Goal: Information Seeking & Learning: Learn about a topic

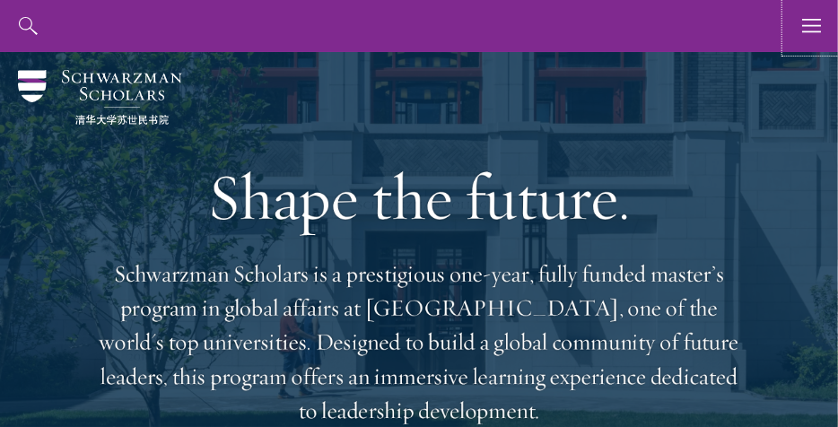
click at [803, 22] on icon "button" at bounding box center [812, 26] width 20 height 52
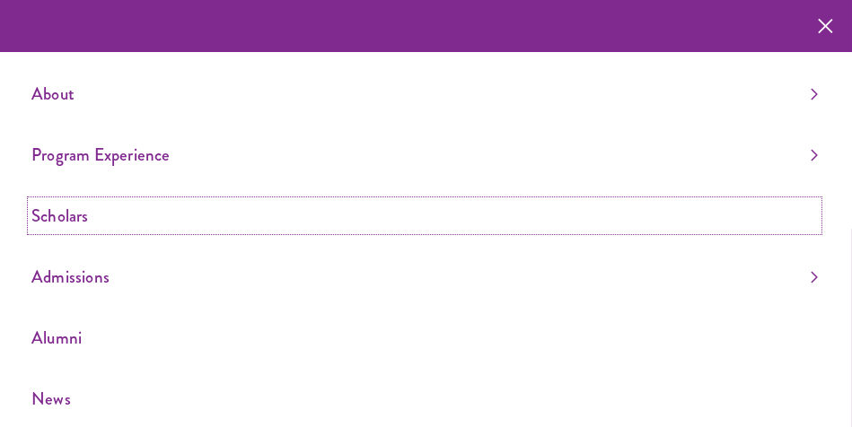
click at [72, 222] on link "Scholars" at bounding box center [424, 216] width 786 height 30
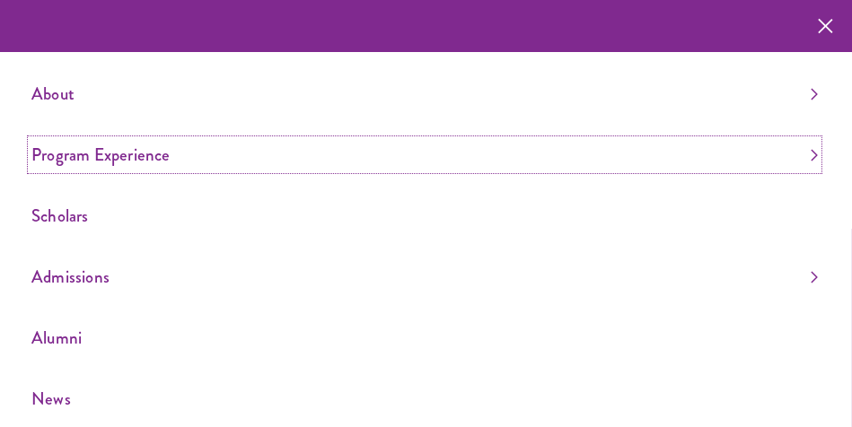
click at [129, 151] on link "Program Experience" at bounding box center [424, 155] width 786 height 30
click at [134, 151] on link "Program Experience" at bounding box center [424, 155] width 786 height 30
click at [144, 155] on link "Program Experience" at bounding box center [424, 155] width 786 height 30
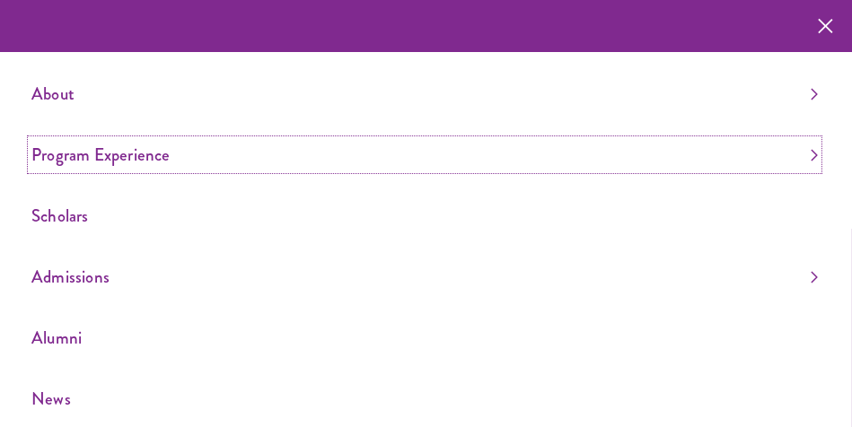
click at [144, 155] on link "Program Experience" at bounding box center [424, 155] width 786 height 30
click at [146, 155] on link "Program Experience" at bounding box center [424, 155] width 786 height 30
click at [154, 155] on link "Program Experience" at bounding box center [424, 155] width 786 height 30
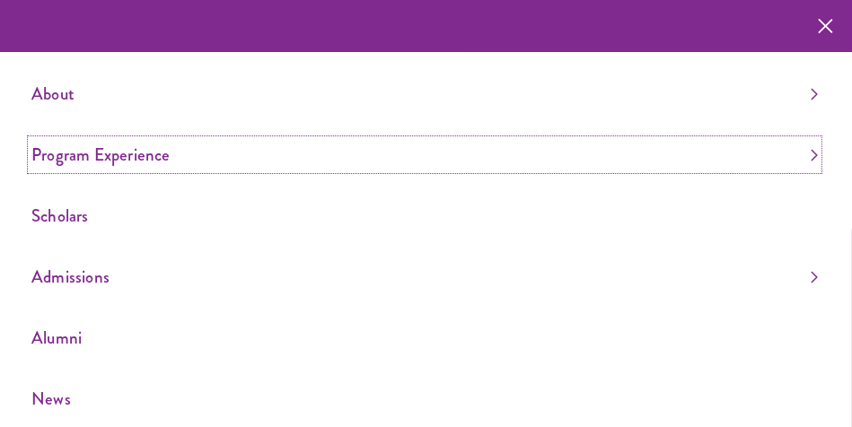
click at [101, 157] on link "Program Experience" at bounding box center [424, 155] width 786 height 30
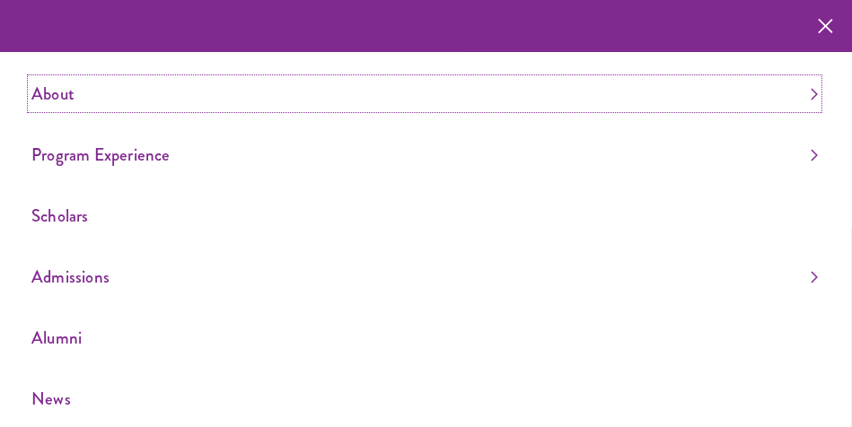
click at [49, 90] on link "About" at bounding box center [424, 94] width 786 height 30
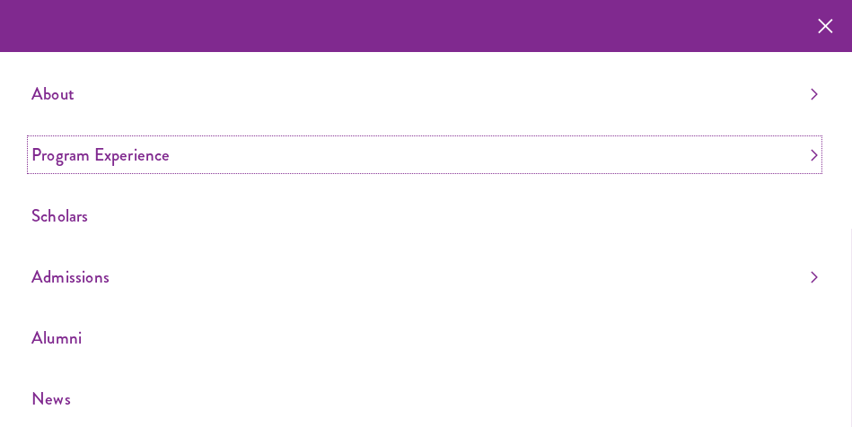
click at [140, 166] on link "Program Experience" at bounding box center [424, 155] width 786 height 30
click at [126, 158] on link "Program Experience" at bounding box center [424, 155] width 786 height 30
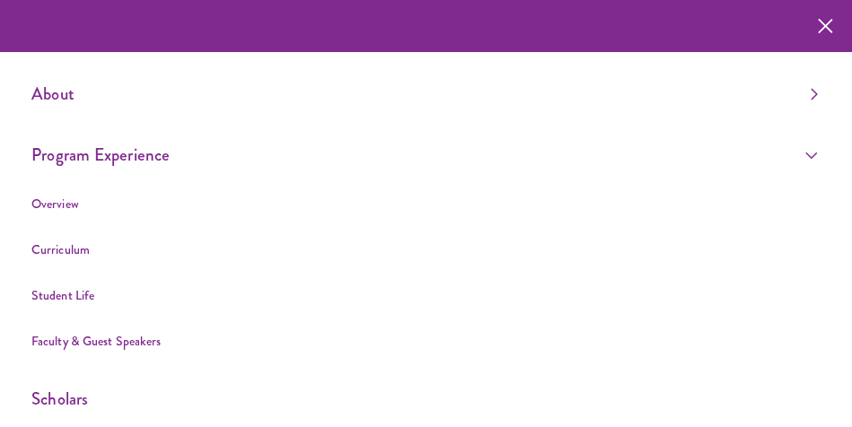
click at [119, 298] on li "Student Life" at bounding box center [424, 295] width 786 height 22
click at [81, 302] on link "Student Life" at bounding box center [62, 295] width 63 height 18
click at [74, 299] on link "Student Life" at bounding box center [62, 295] width 63 height 18
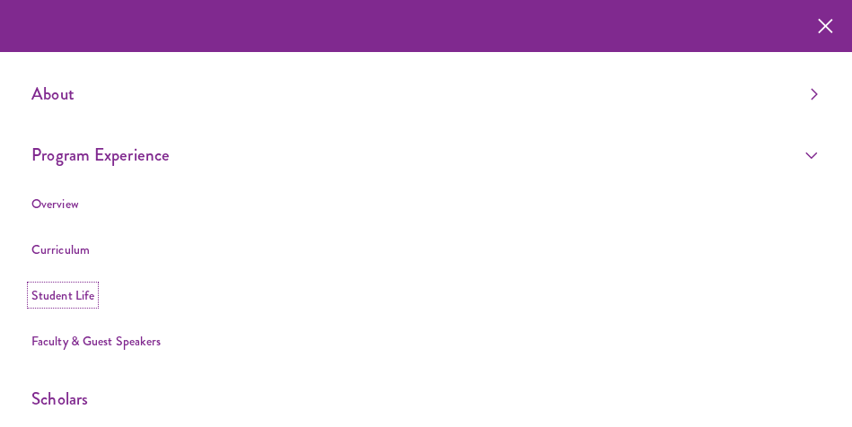
click at [74, 299] on link "Student Life" at bounding box center [62, 295] width 63 height 18
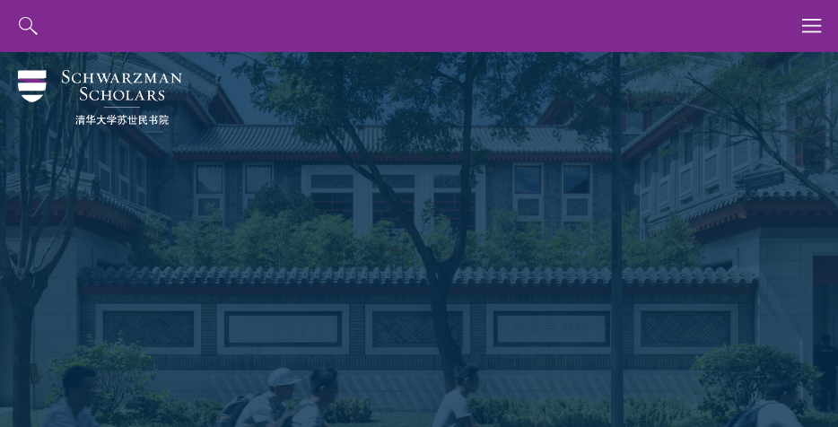
scroll to position [805, 0]
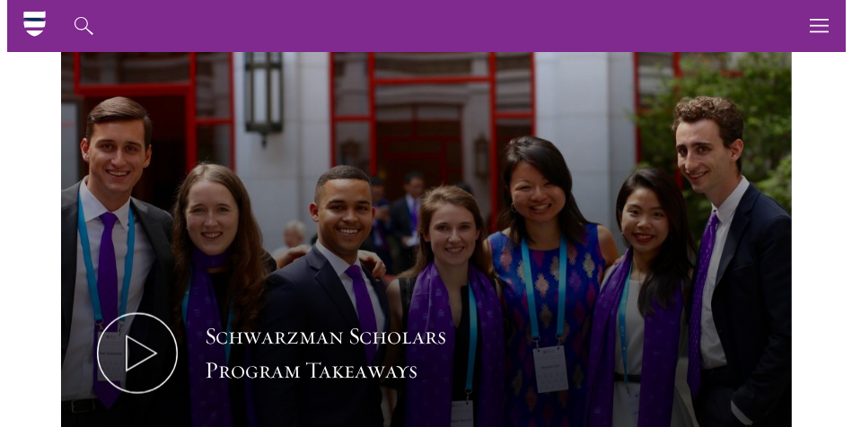
scroll to position [804, 0]
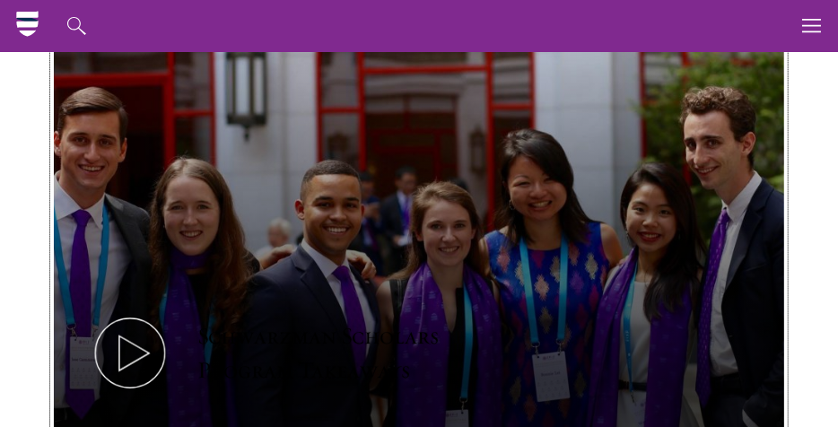
click at [113, 343] on icon at bounding box center [130, 353] width 81 height 81
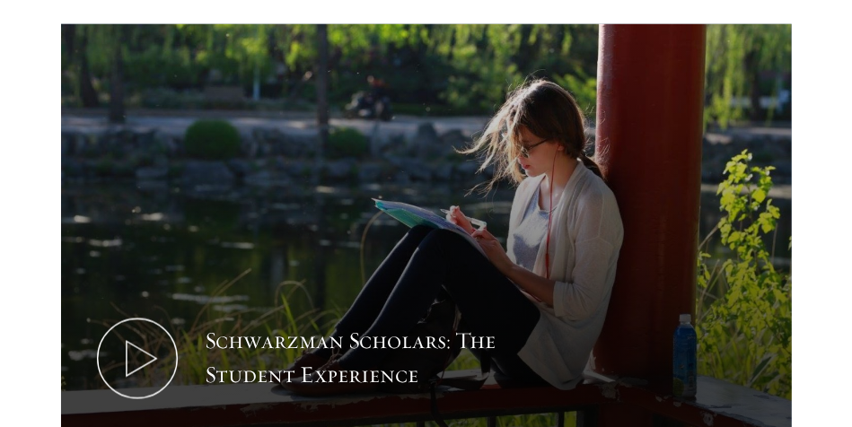
scroll to position [1012, 0]
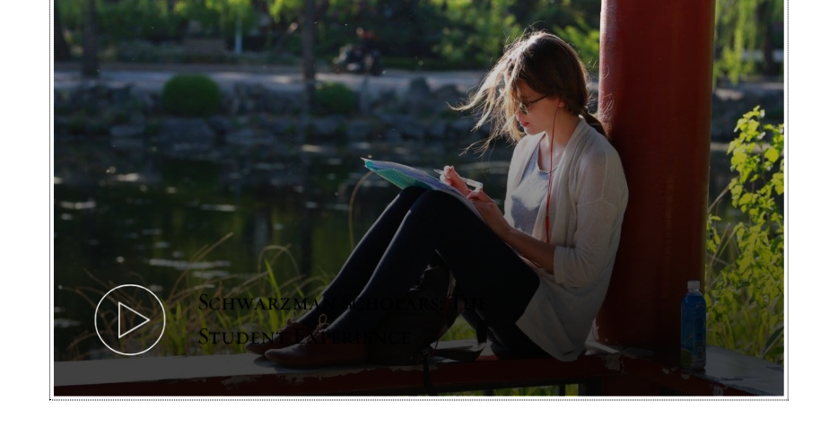
click at [136, 280] on icon at bounding box center [130, 320] width 81 height 81
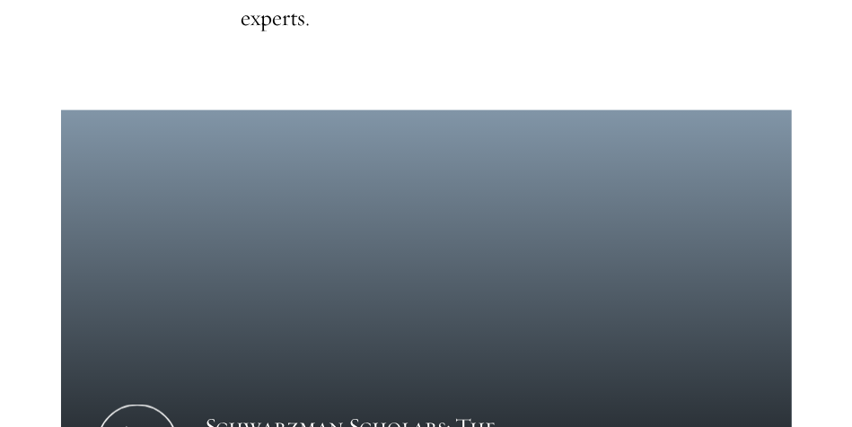
scroll to position [916, 0]
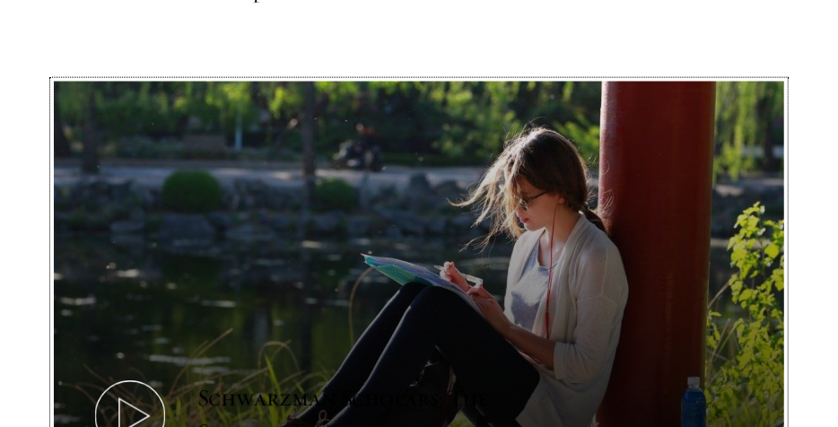
click at [128, 399] on use at bounding box center [134, 416] width 30 height 35
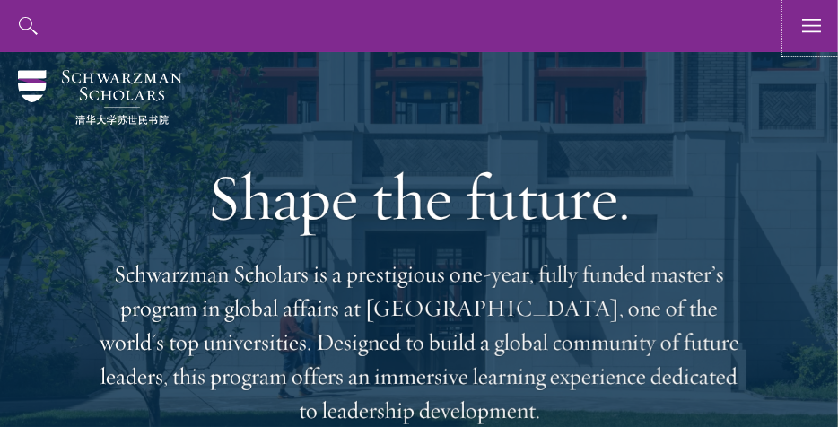
click at [818, 11] on icon "button" at bounding box center [812, 26] width 20 height 52
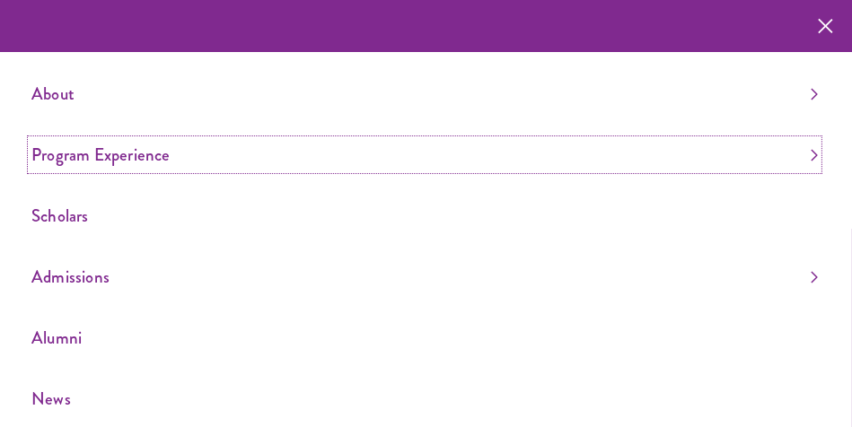
click at [203, 161] on link "Program Experience" at bounding box center [424, 155] width 786 height 30
click at [144, 162] on link "Program Experience" at bounding box center [424, 155] width 786 height 30
click at [144, 158] on link "Program Experience" at bounding box center [424, 155] width 786 height 30
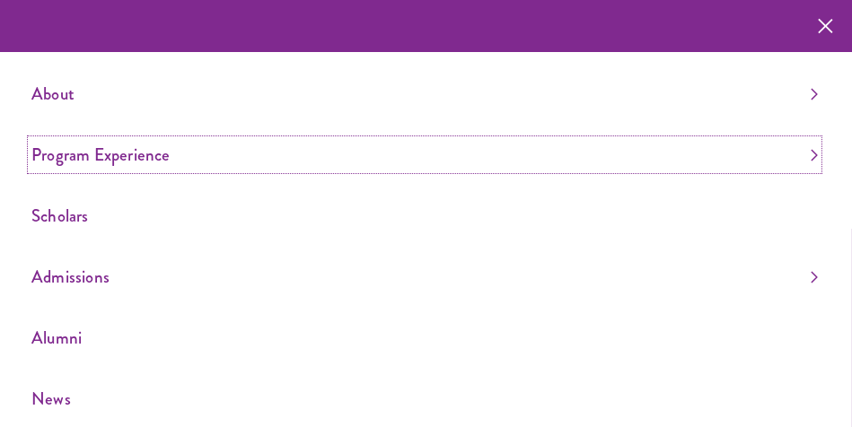
click at [144, 158] on link "Program Experience" at bounding box center [424, 155] width 786 height 30
click at [149, 159] on link "Program Experience" at bounding box center [424, 155] width 786 height 30
click at [171, 152] on link "Program Experience" at bounding box center [424, 155] width 786 height 30
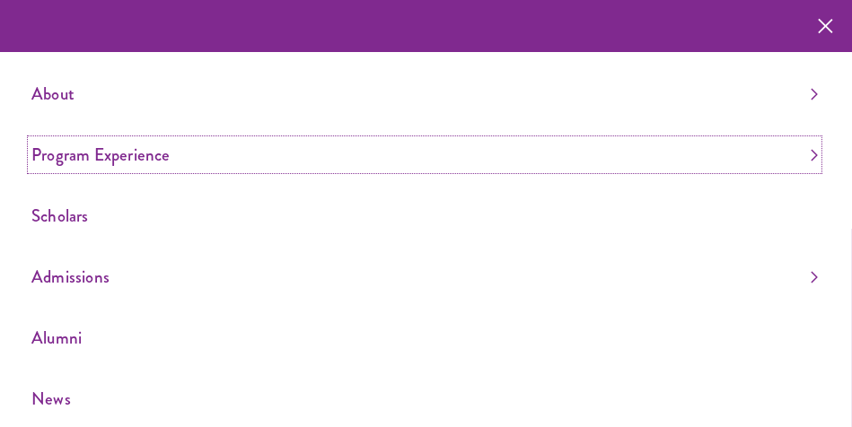
click at [94, 156] on link "Program Experience" at bounding box center [424, 155] width 786 height 30
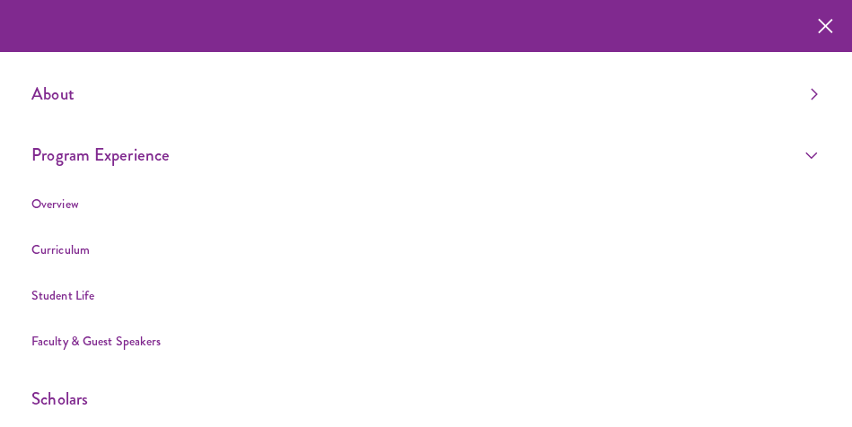
click at [102, 291] on li "Student Life" at bounding box center [424, 295] width 786 height 22
click at [87, 297] on link "Student Life" at bounding box center [62, 295] width 63 height 18
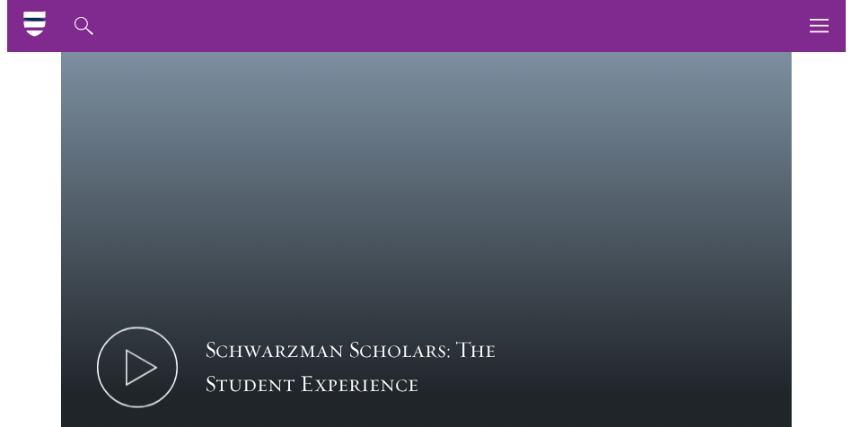
scroll to position [955, 0]
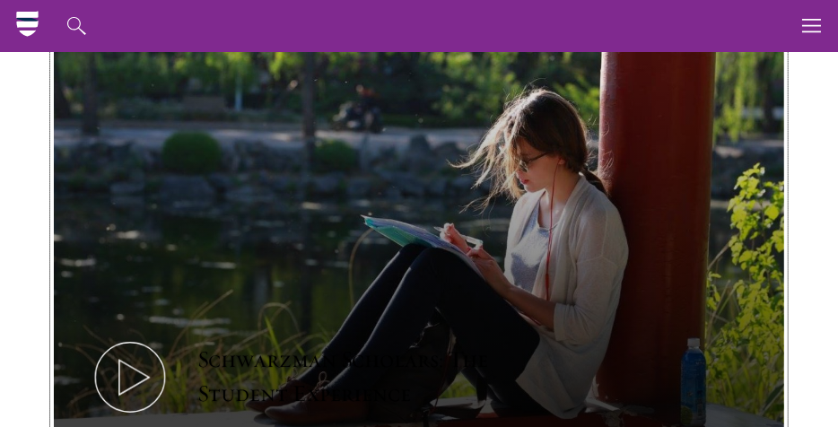
click at [133, 337] on icon at bounding box center [130, 377] width 81 height 81
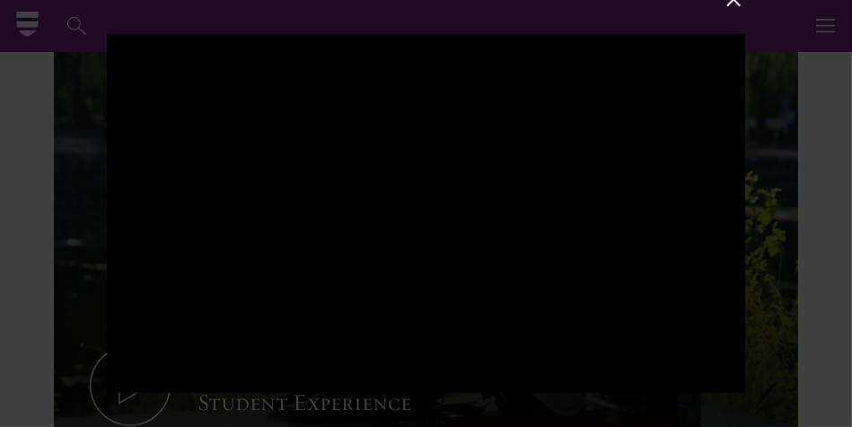
drag, startPoint x: 402, startPoint y: 197, endPoint x: 286, endPoint y: 160, distance: 121.5
click at [286, 160] on div at bounding box center [426, 213] width 639 height 359
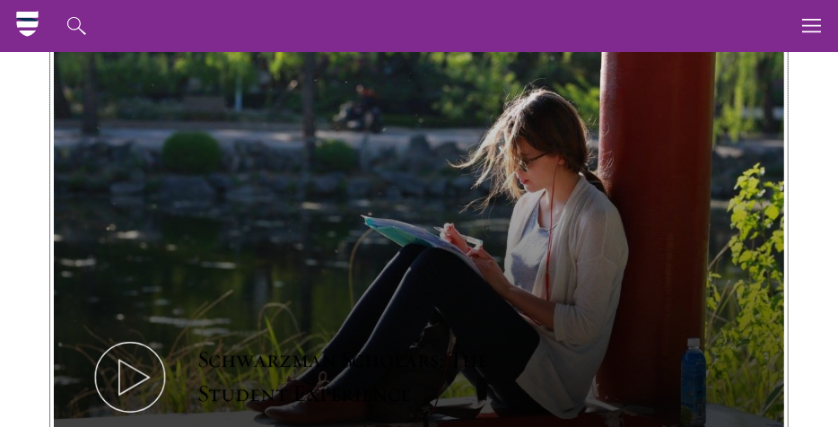
click at [141, 337] on icon at bounding box center [130, 377] width 81 height 81
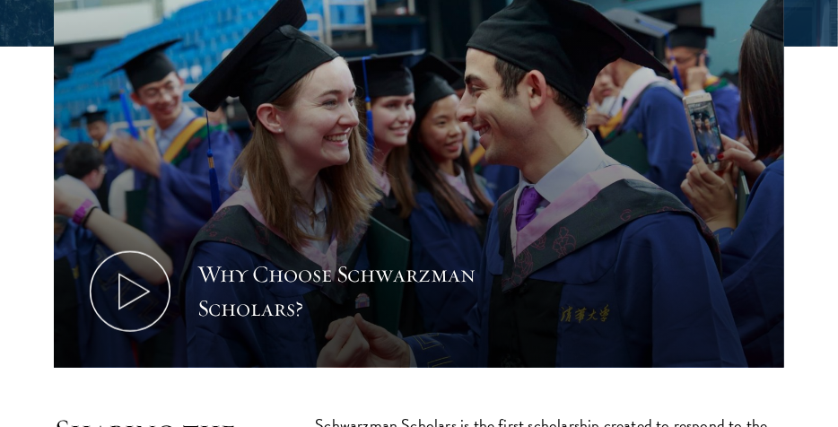
scroll to position [597, 0]
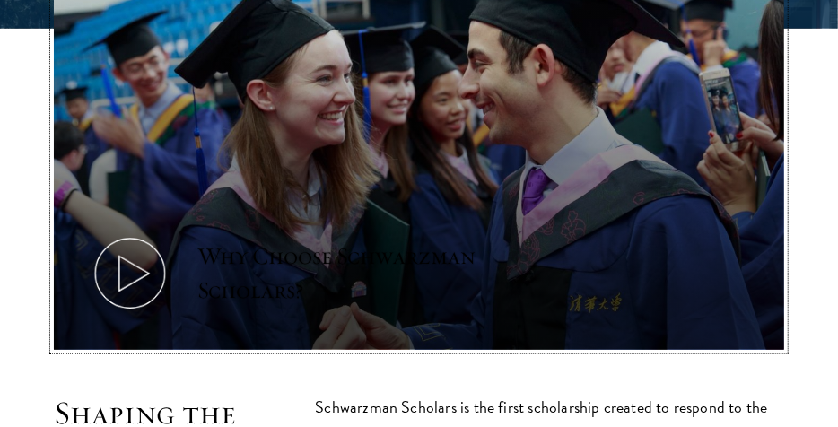
click at [132, 270] on icon at bounding box center [130, 273] width 81 height 81
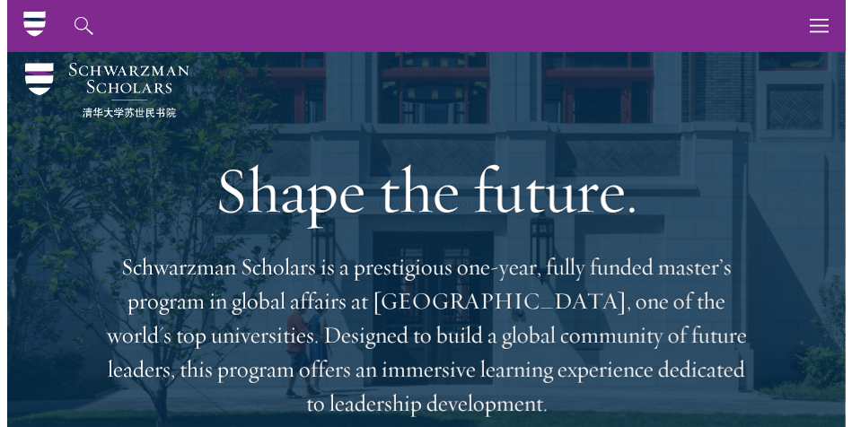
scroll to position [0, 0]
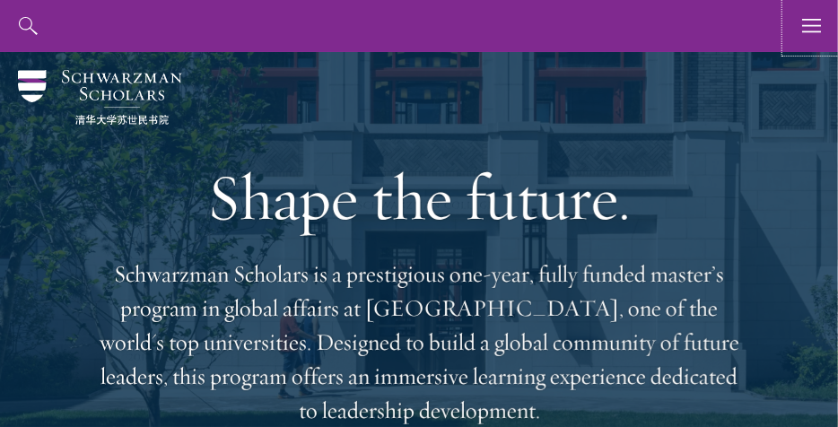
click at [814, 26] on use "button" at bounding box center [811, 25] width 19 height 13
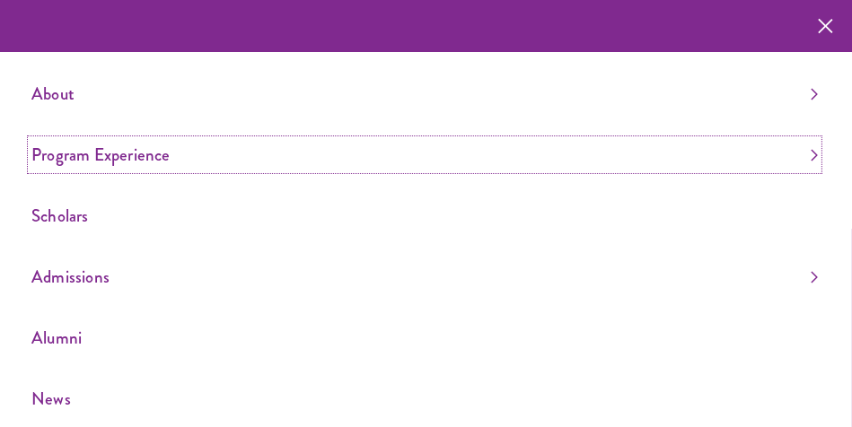
click at [151, 153] on link "Program Experience" at bounding box center [424, 155] width 786 height 30
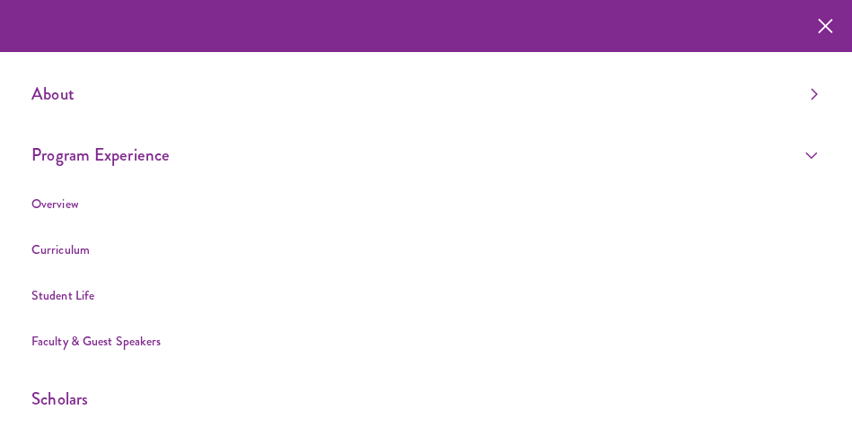
click at [103, 293] on li "Student Life" at bounding box center [424, 295] width 786 height 22
click at [78, 294] on link "Student Life" at bounding box center [62, 295] width 63 height 18
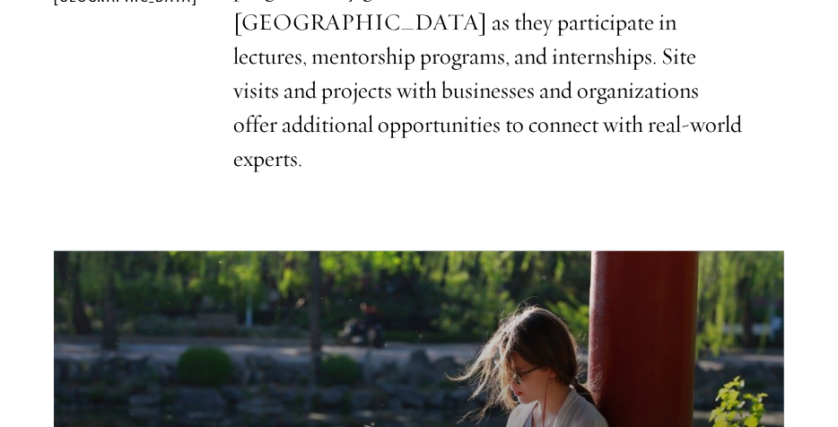
scroll to position [1120, 0]
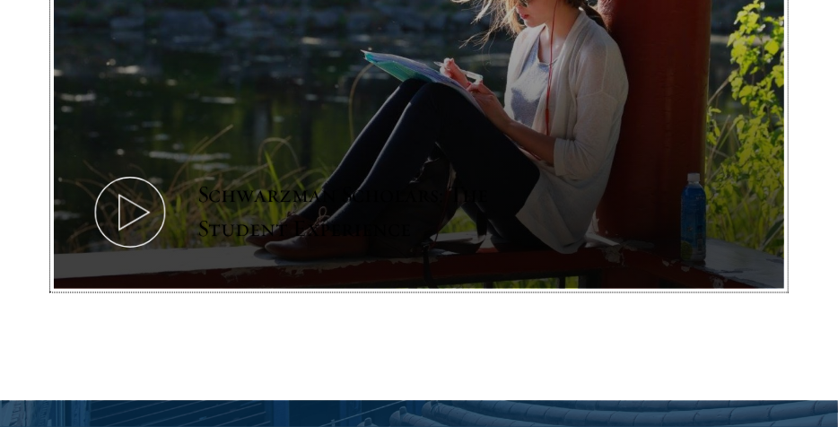
click at [124, 172] on icon at bounding box center [130, 212] width 81 height 81
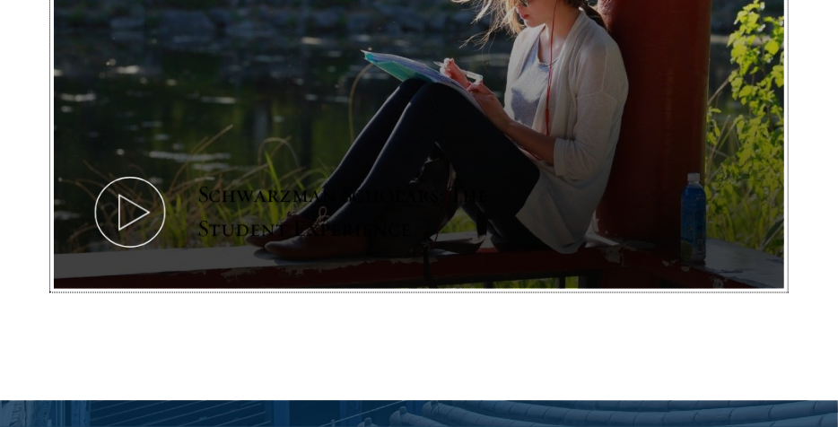
click at [112, 172] on icon at bounding box center [130, 212] width 81 height 81
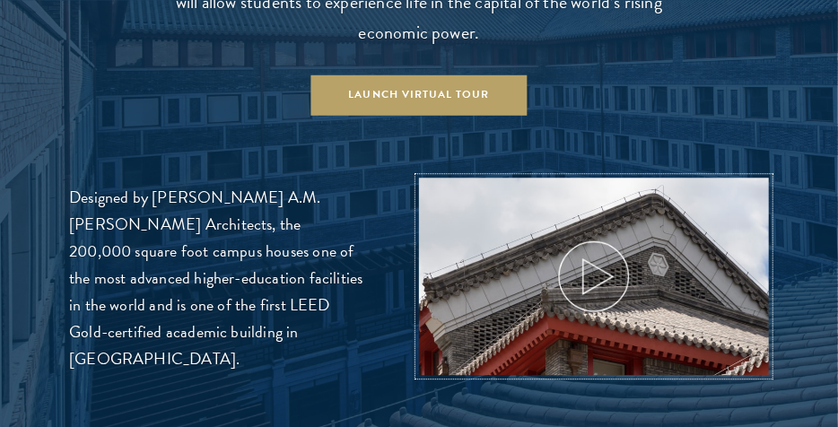
click at [598, 259] on use at bounding box center [598, 276] width 30 height 35
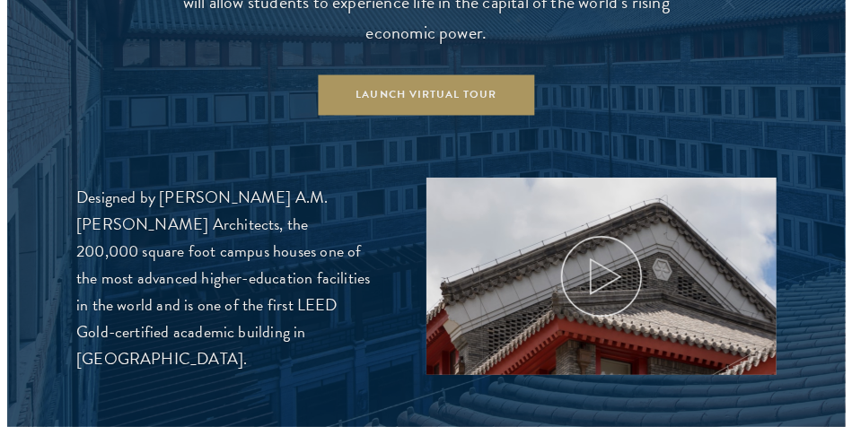
scroll to position [1840, 0]
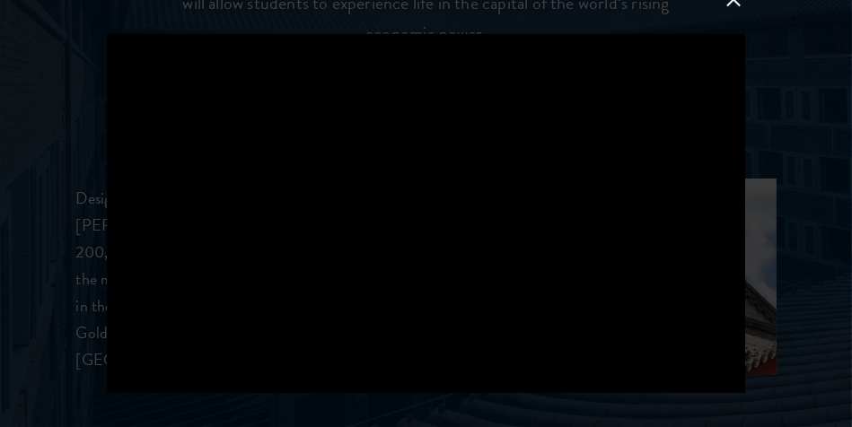
click at [706, 404] on div at bounding box center [426, 213] width 852 height 427
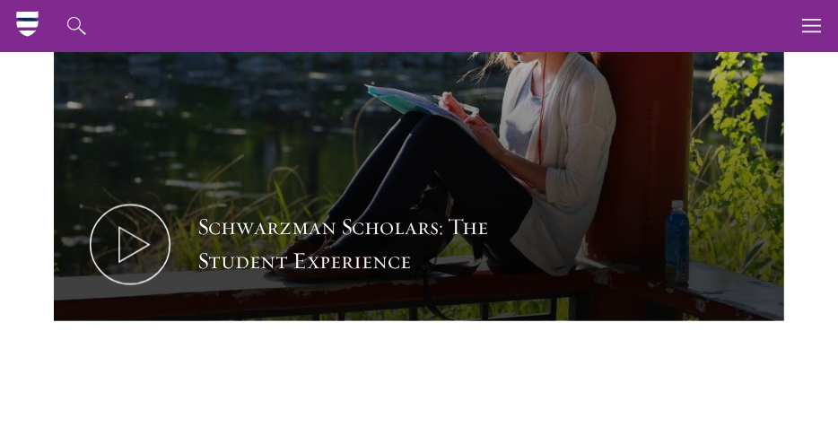
scroll to position [1043, 0]
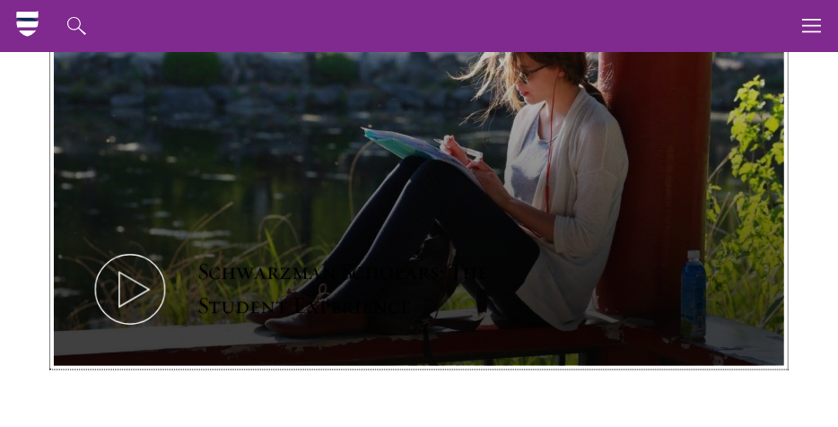
click at [150, 249] on icon at bounding box center [130, 289] width 81 height 81
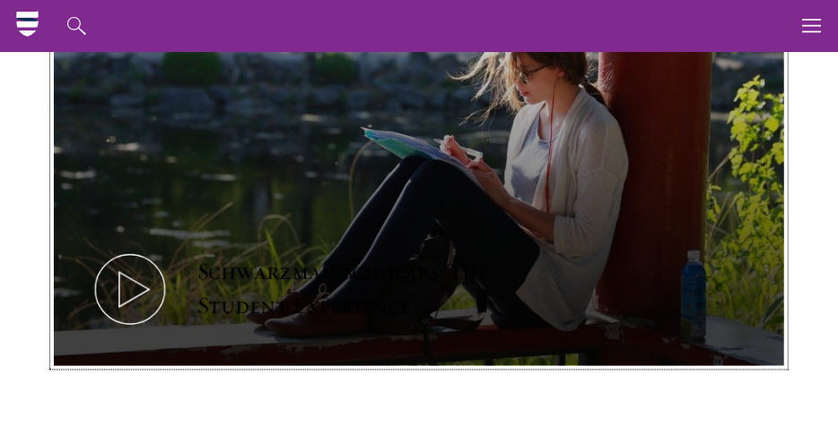
click at [136, 249] on icon at bounding box center [130, 289] width 81 height 81
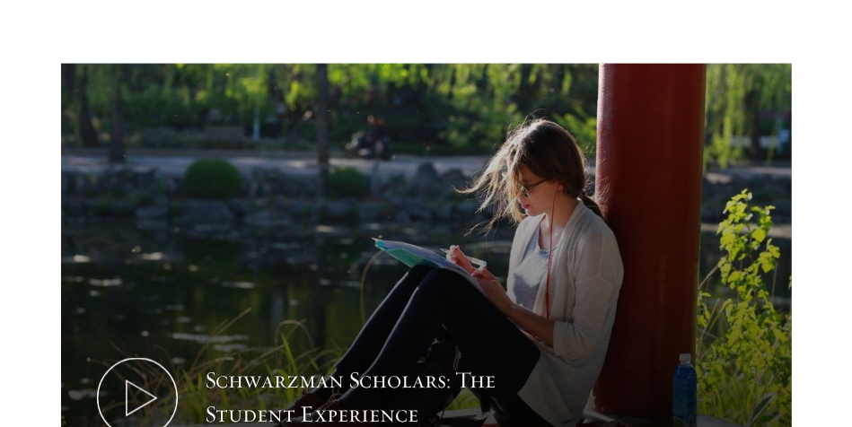
scroll to position [934, 0]
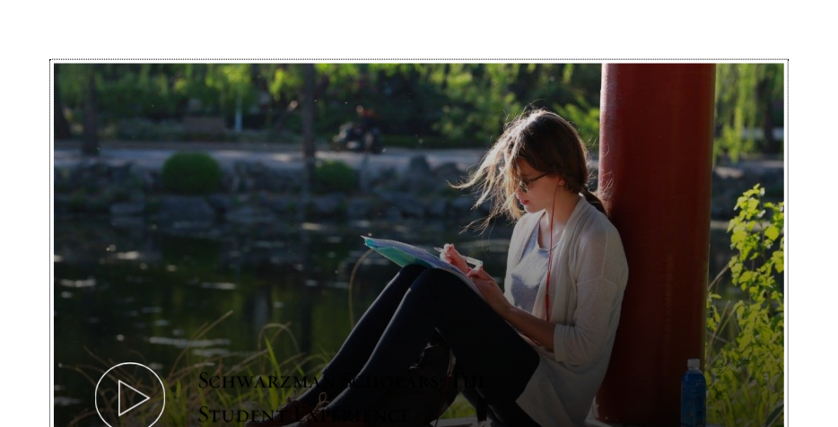
click at [139, 358] on icon at bounding box center [130, 398] width 81 height 81
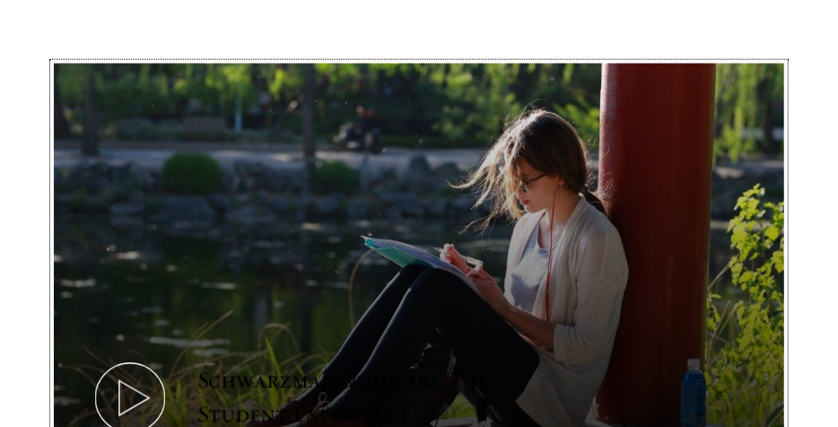
click at [135, 358] on icon at bounding box center [130, 398] width 81 height 81
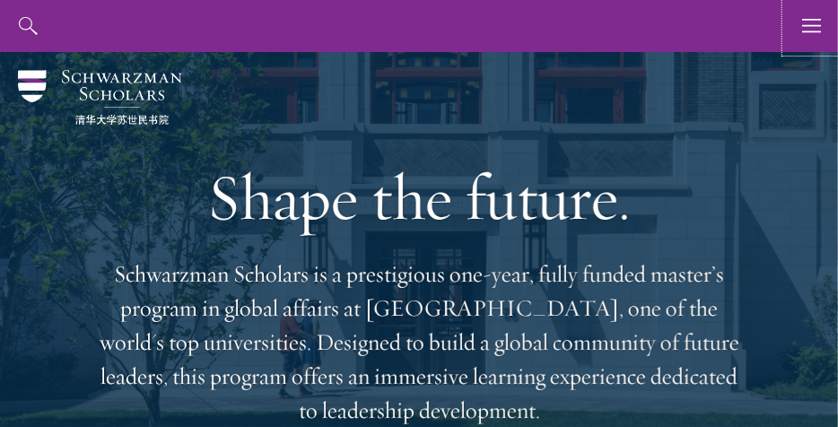
click at [803, 28] on icon "button" at bounding box center [812, 26] width 20 height 52
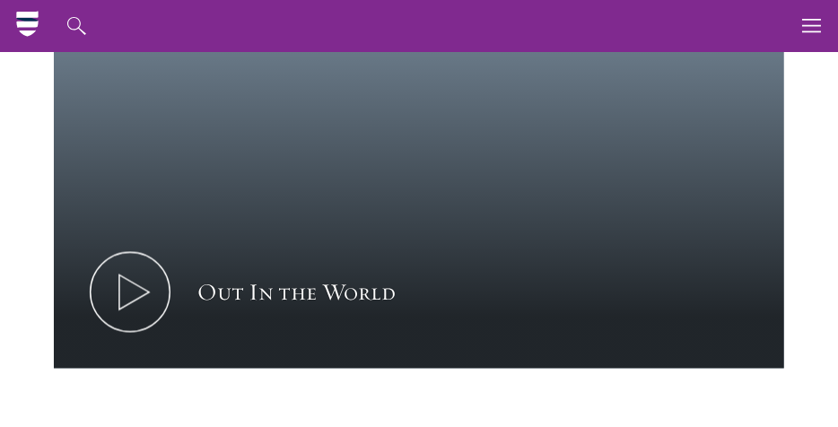
scroll to position [1031, 0]
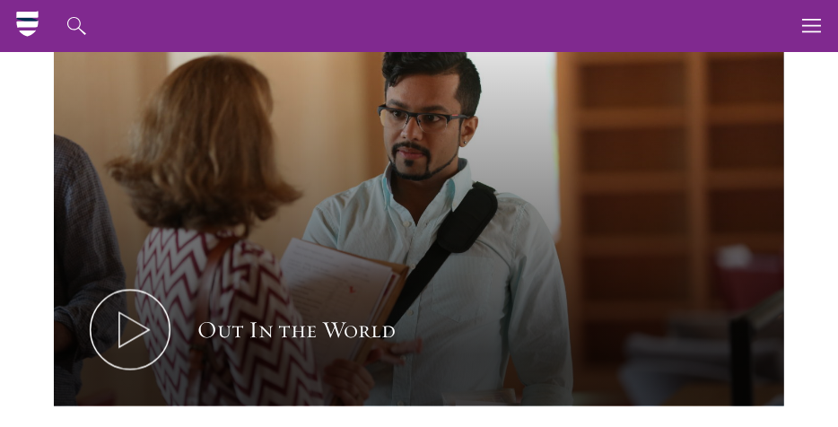
drag, startPoint x: 842, startPoint y: 26, endPoint x: 843, endPoint y: 65, distance: 38.6
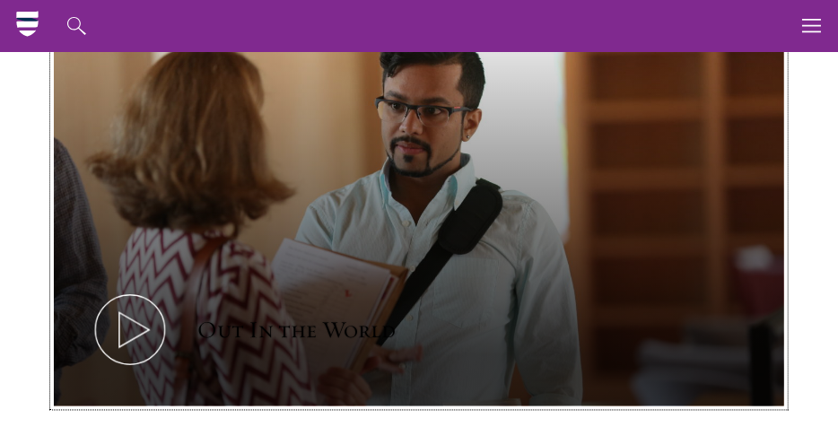
click at [144, 328] on use at bounding box center [134, 330] width 30 height 35
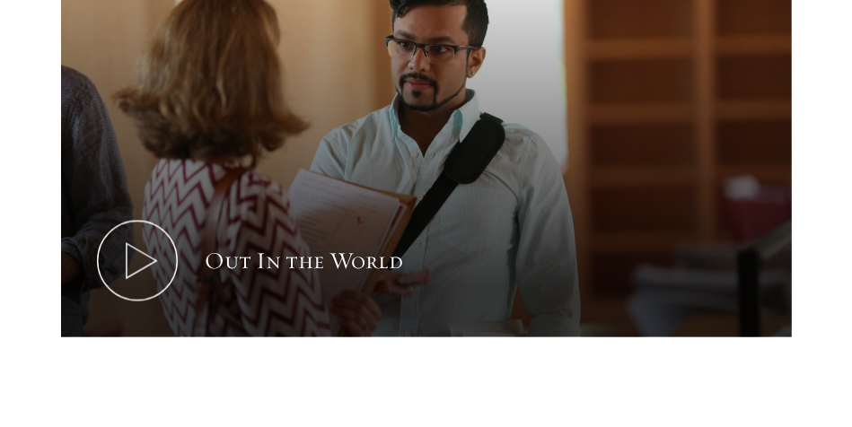
scroll to position [0, 0]
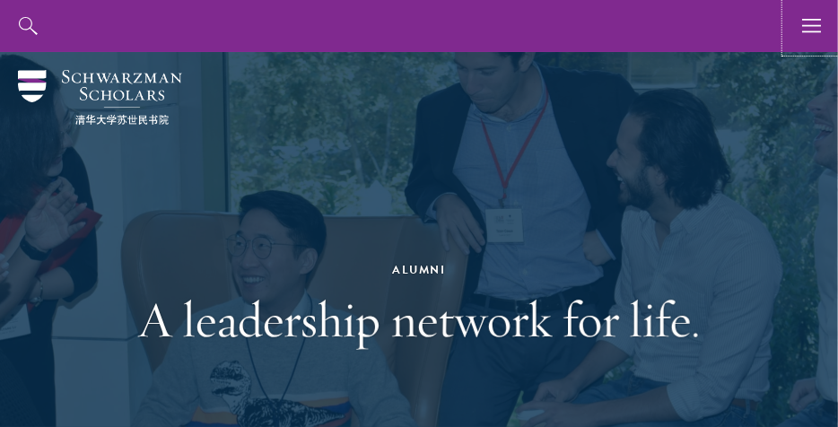
click at [819, 24] on icon "button" at bounding box center [812, 26] width 20 height 52
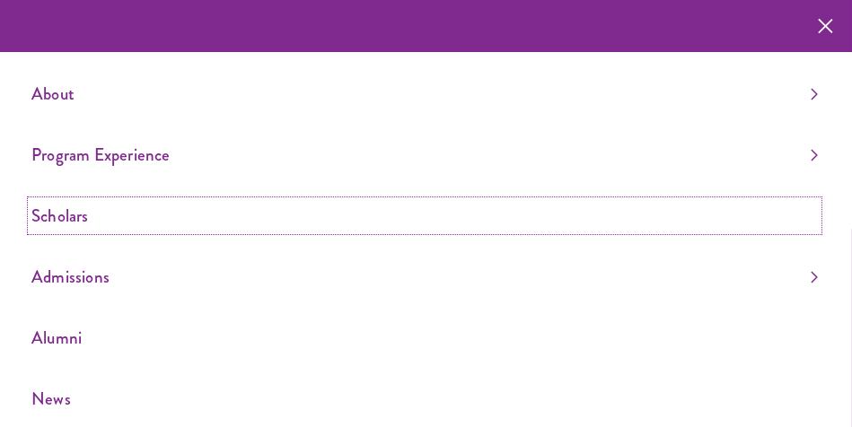
click at [78, 221] on link "Scholars" at bounding box center [424, 216] width 786 height 30
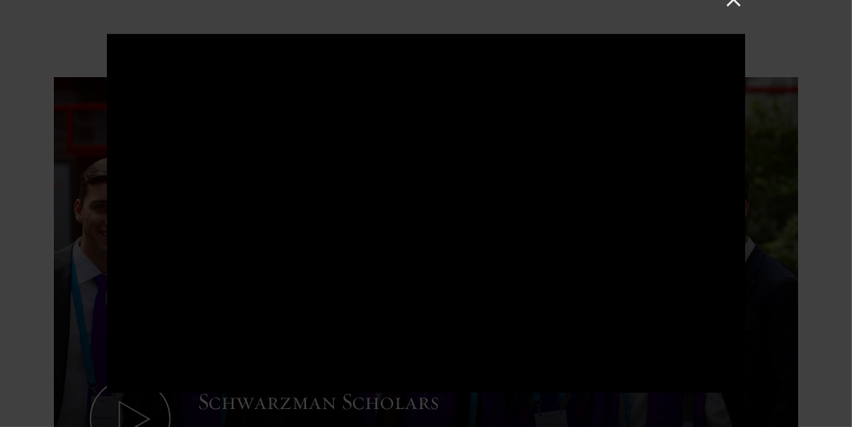
drag, startPoint x: 746, startPoint y: 4, endPoint x: 733, endPoint y: 3, distance: 12.7
click at [733, 3] on div at bounding box center [426, 213] width 852 height 427
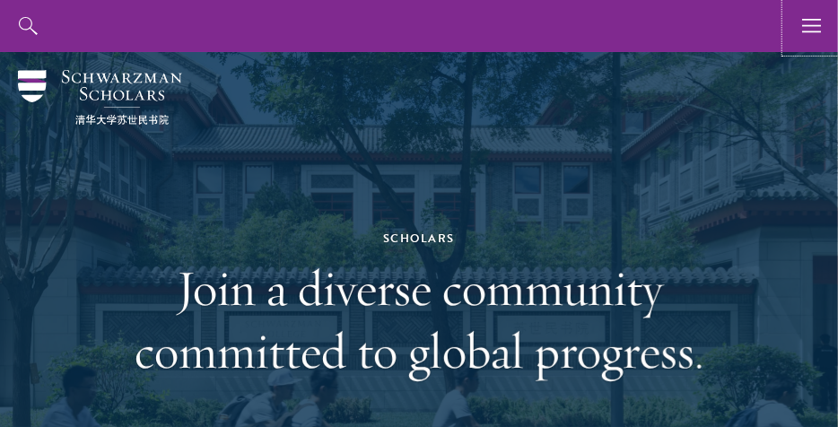
click at [817, 29] on icon "button" at bounding box center [812, 26] width 20 height 52
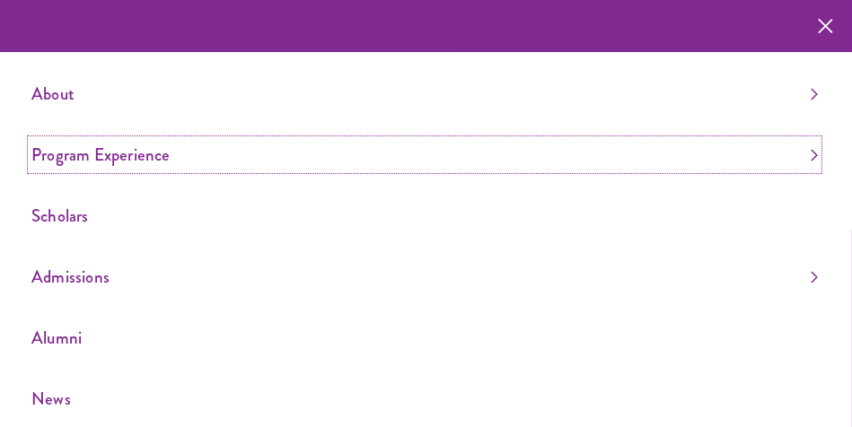
click at [90, 150] on link "Program Experience" at bounding box center [424, 155] width 786 height 30
click at [193, 151] on link "Program Experience" at bounding box center [424, 155] width 786 height 30
click at [188, 151] on link "Program Experience" at bounding box center [424, 155] width 786 height 30
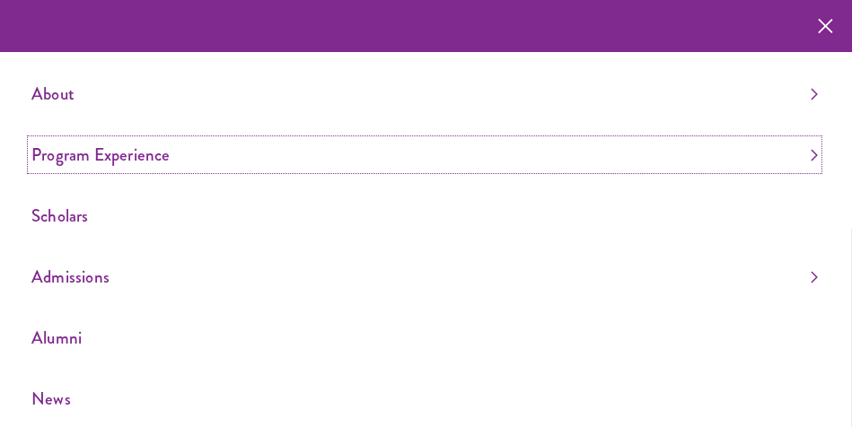
click at [188, 151] on link "Program Experience" at bounding box center [424, 155] width 786 height 30
click at [172, 156] on link "Program Experience" at bounding box center [424, 155] width 786 height 30
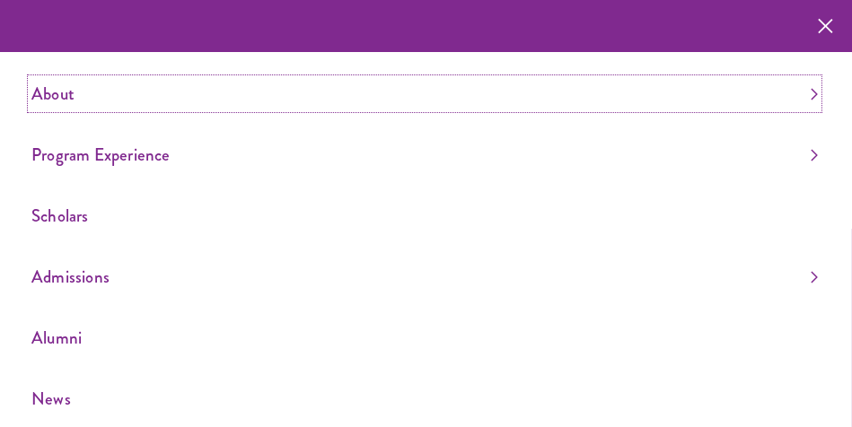
click at [59, 102] on link "About" at bounding box center [424, 94] width 786 height 30
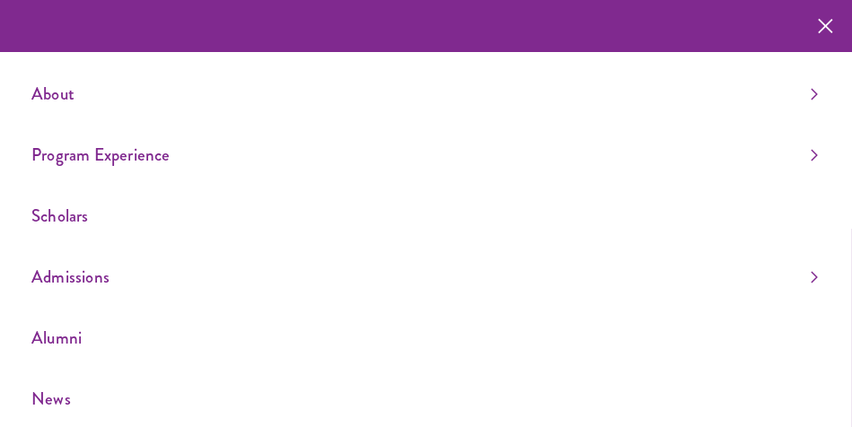
click at [835, 360] on div "About Overview Leadership Donors Program Experience Overview Curriculum Student…" at bounding box center [426, 329] width 852 height 659
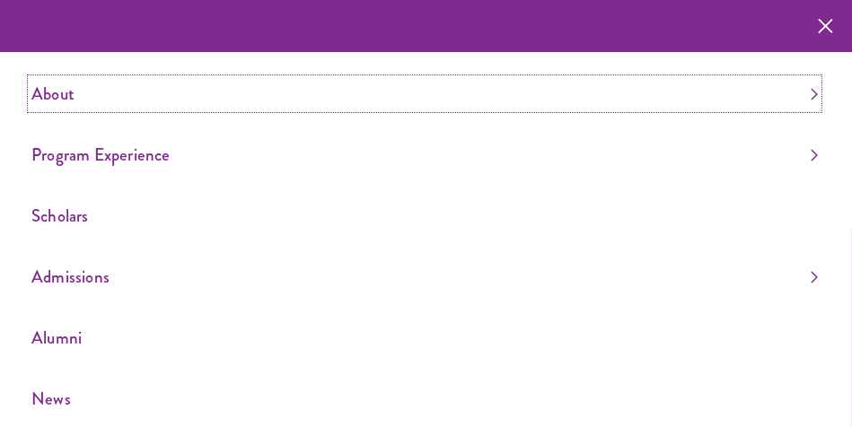
click at [71, 105] on link "About" at bounding box center [424, 94] width 786 height 30
